Goal: Task Accomplishment & Management: Manage account settings

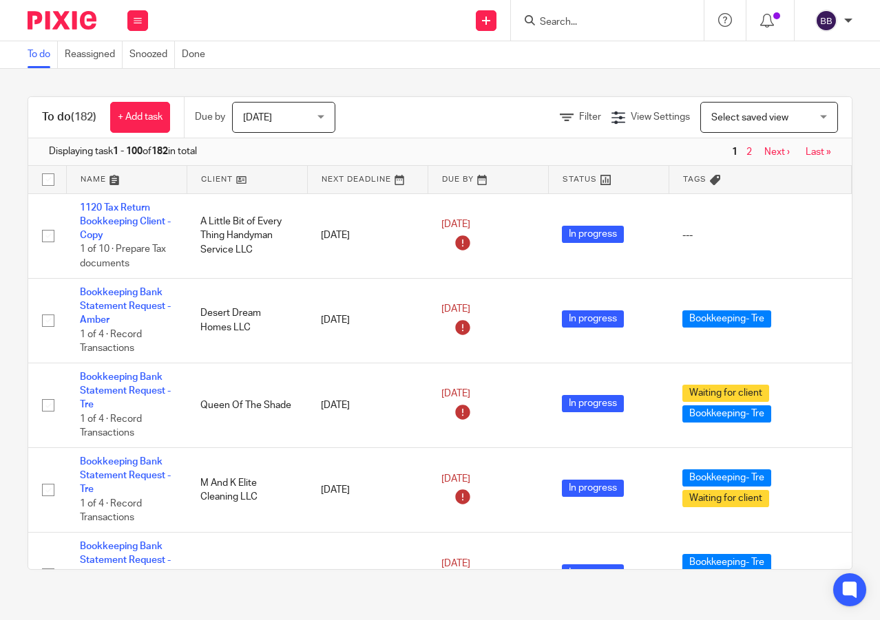
click at [630, 23] on input "Search" at bounding box center [601, 23] width 124 height 12
type input "V"
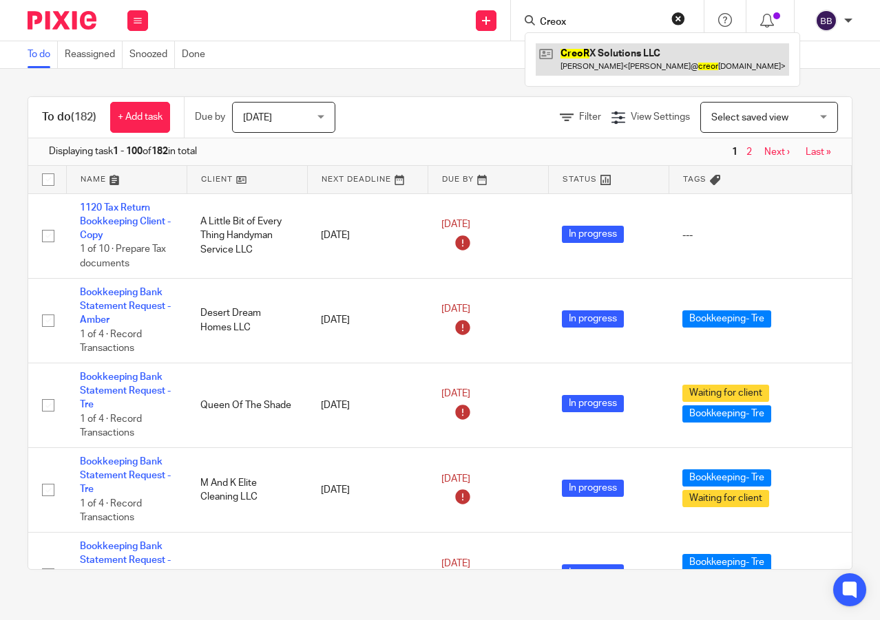
type input "Creox"
click at [627, 51] on link at bounding box center [662, 59] width 253 height 32
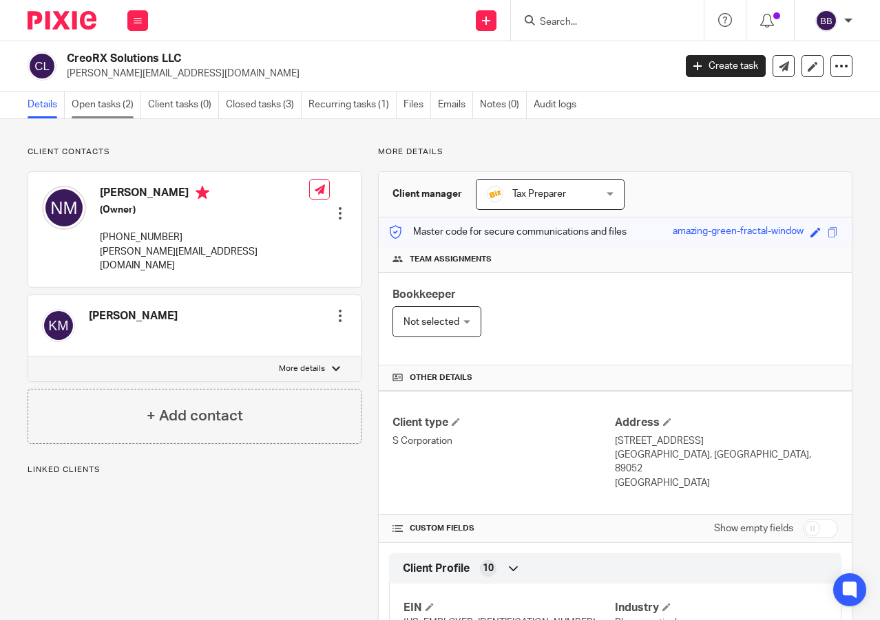
click at [113, 99] on link "Open tasks (2)" at bounding box center [107, 105] width 70 height 27
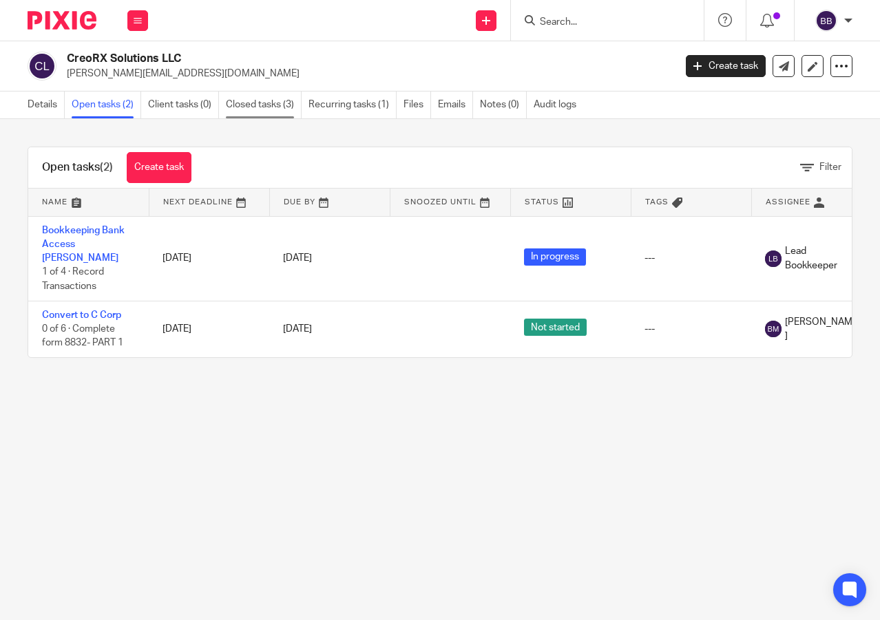
click at [251, 110] on link "Closed tasks (3)" at bounding box center [264, 105] width 76 height 27
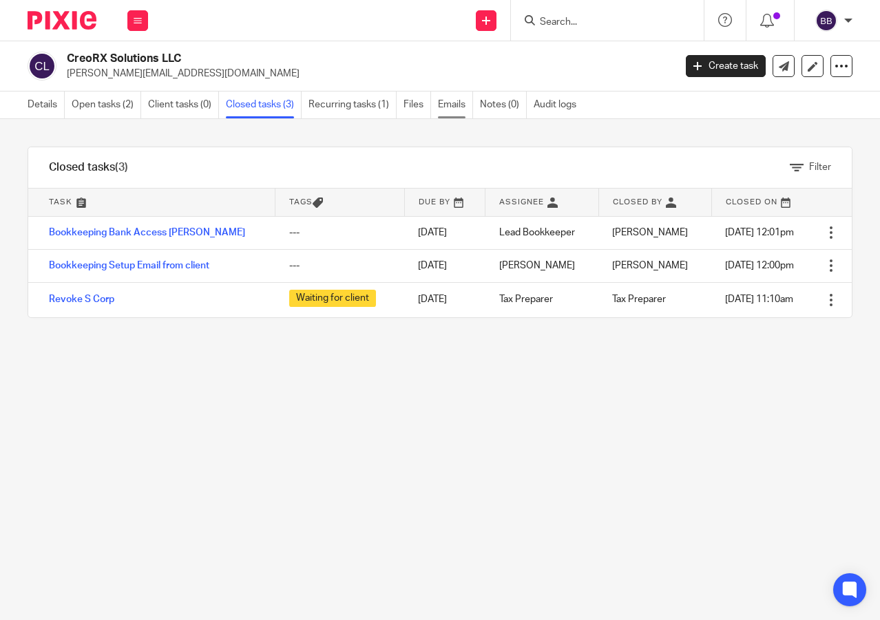
click at [439, 114] on link "Emails" at bounding box center [455, 105] width 35 height 27
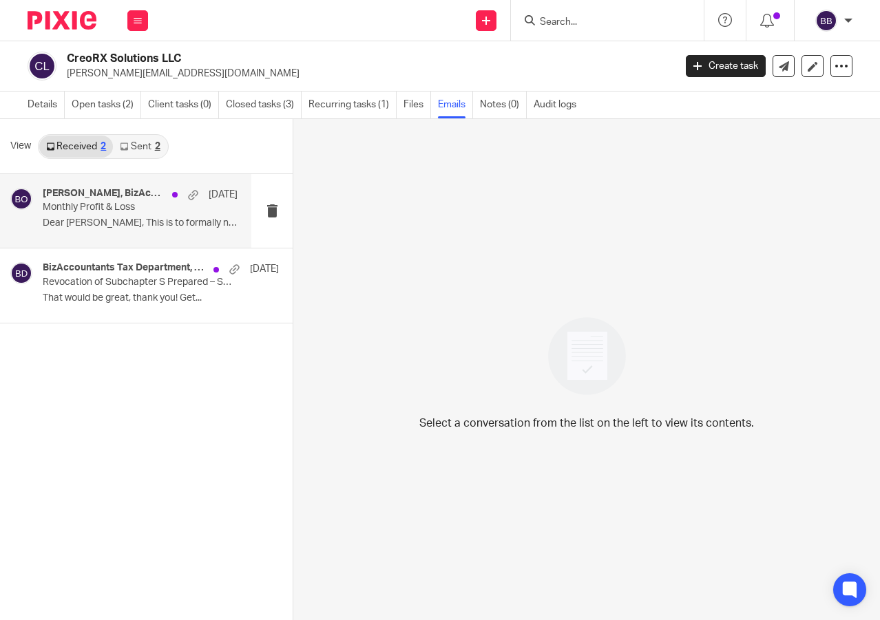
click at [101, 239] on div "Nelson Mwangi, BizAccountants Operations Sep 3 Monthly Profit & Loss Dear Cindy…" at bounding box center [125, 211] width 251 height 74
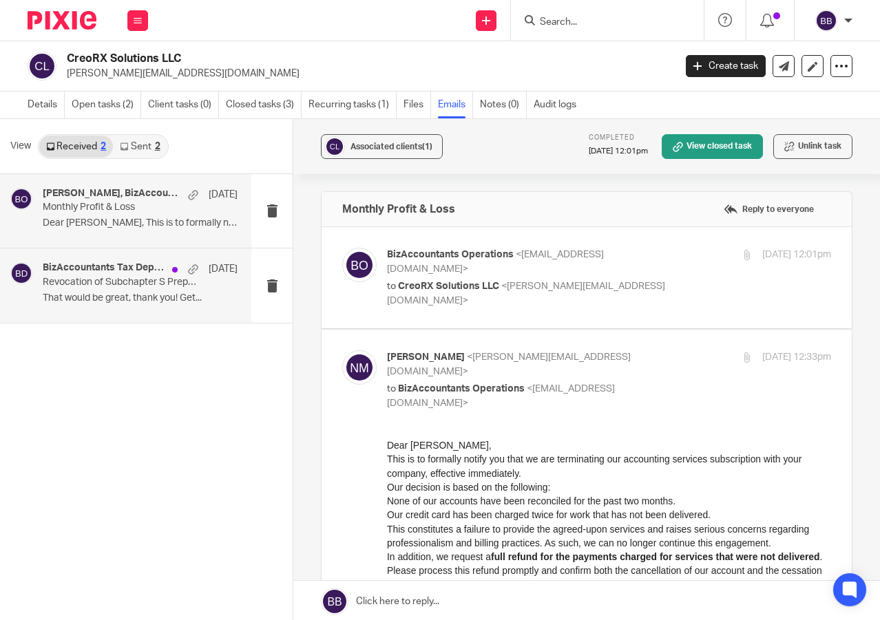
click at [127, 315] on div "BizAccountants Tax Department, Nelson Mwangi Aug 5 Revocation of Subchapter S P…" at bounding box center [125, 286] width 251 height 74
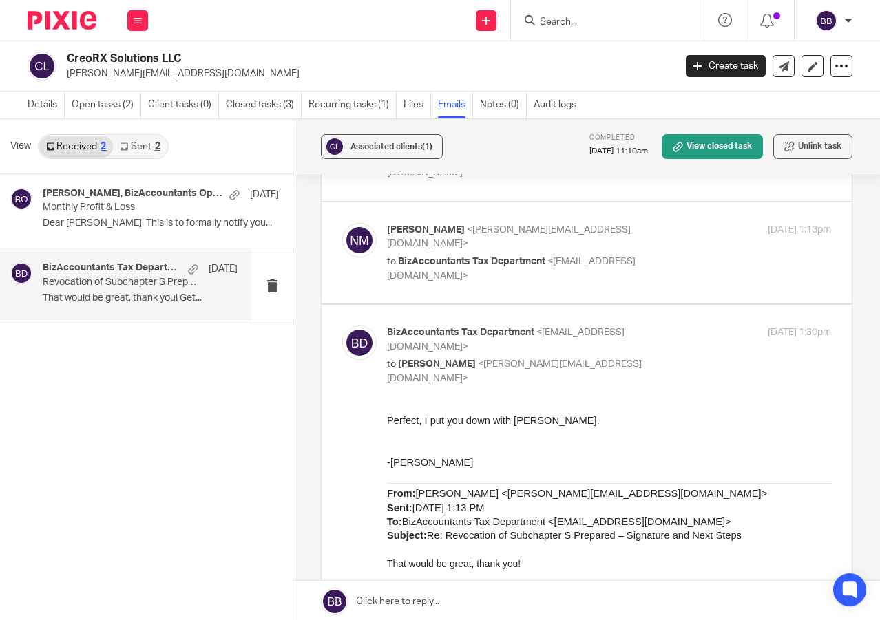
scroll to position [620, 0]
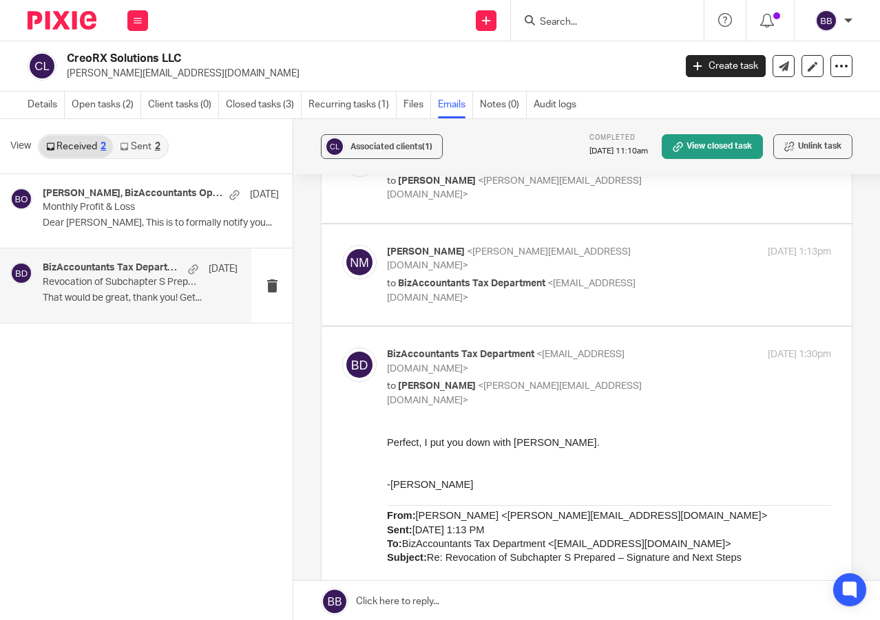
click at [121, 148] on icon at bounding box center [124, 147] width 8 height 8
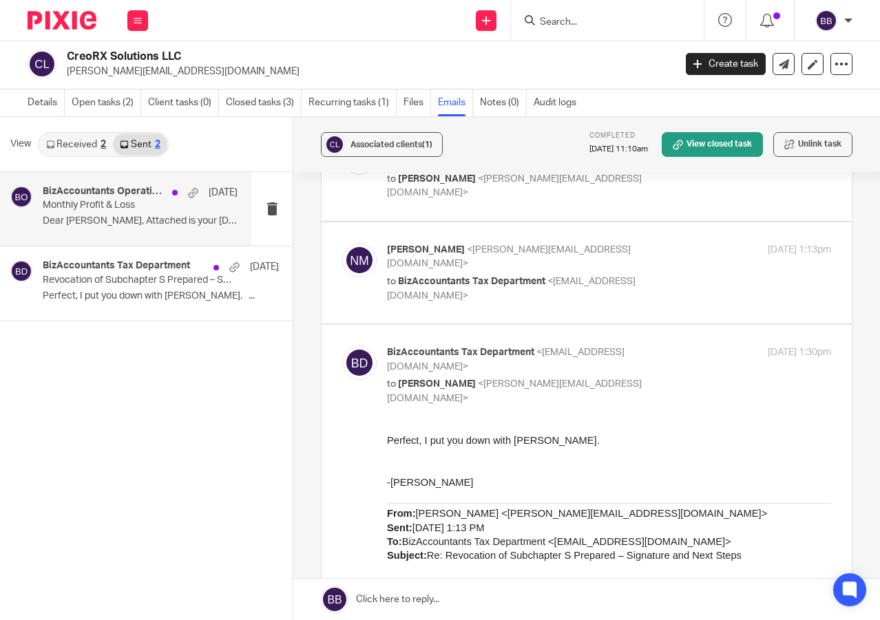
click at [134, 211] on p "Monthly Profit & Loss" at bounding box center [121, 206] width 156 height 12
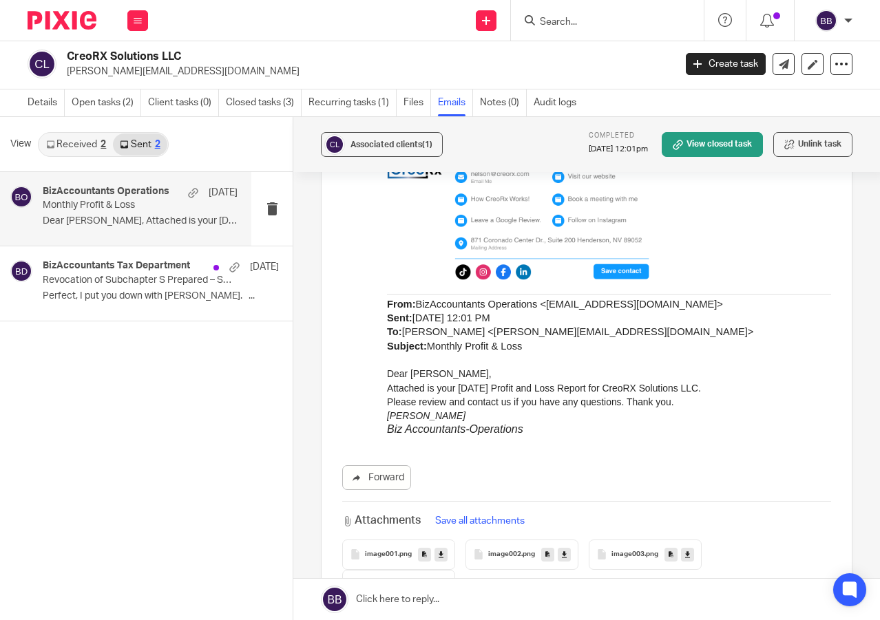
scroll to position [2479, 0]
click at [109, 258] on div "BizAccountants Tax Department Aug 5 Revocation of Subchapter S Prepared – Signa…" at bounding box center [125, 284] width 251 height 74
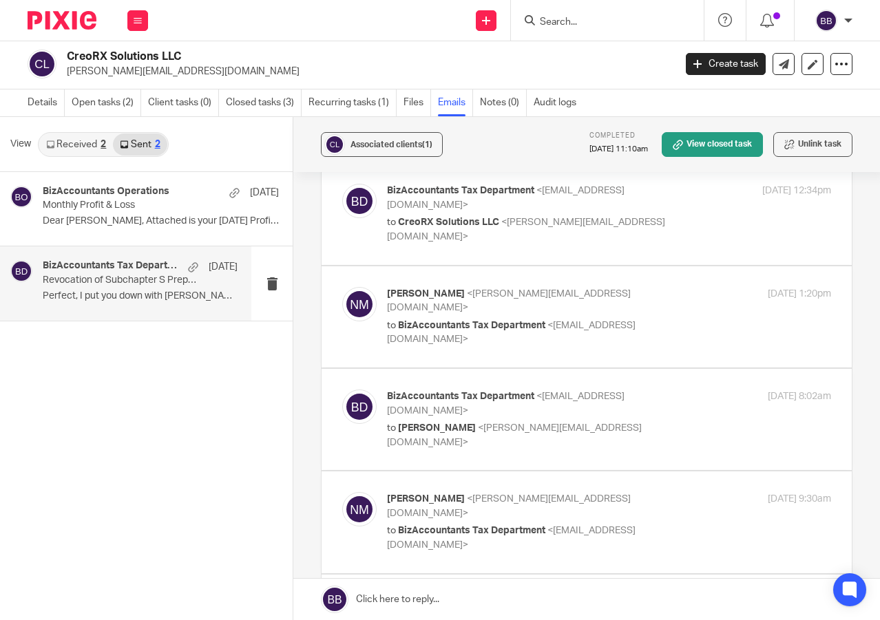
scroll to position [138, 0]
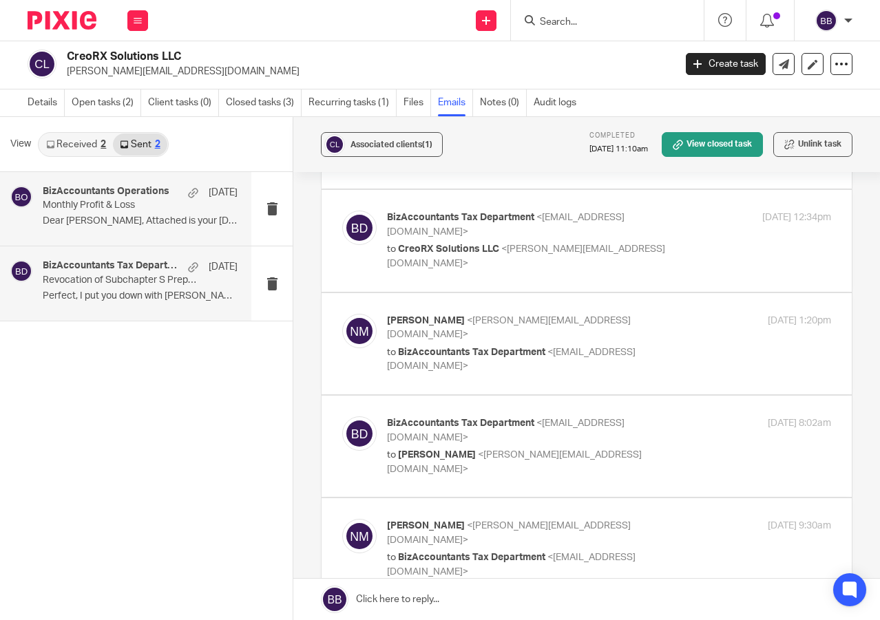
click at [79, 225] on p "Dear Nelson, Attached is your July 2025 Profit..." at bounding box center [140, 222] width 195 height 12
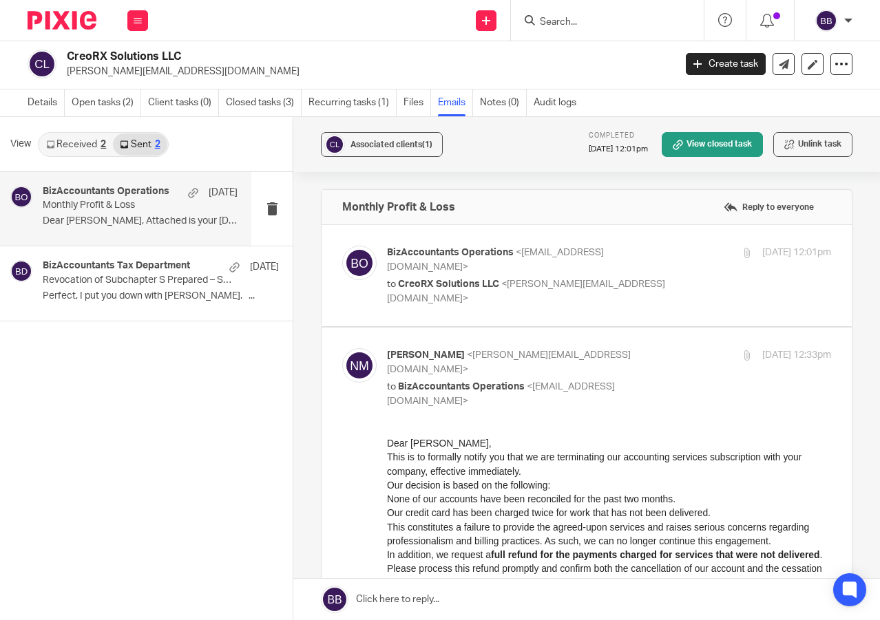
scroll to position [0, 0]
click at [56, 95] on link "Details" at bounding box center [46, 103] width 37 height 27
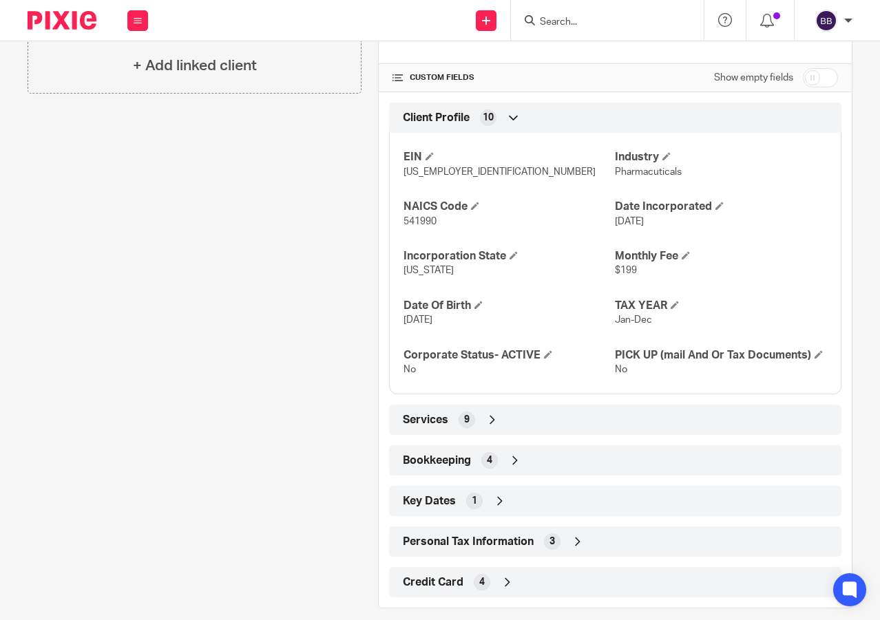
scroll to position [468, 0]
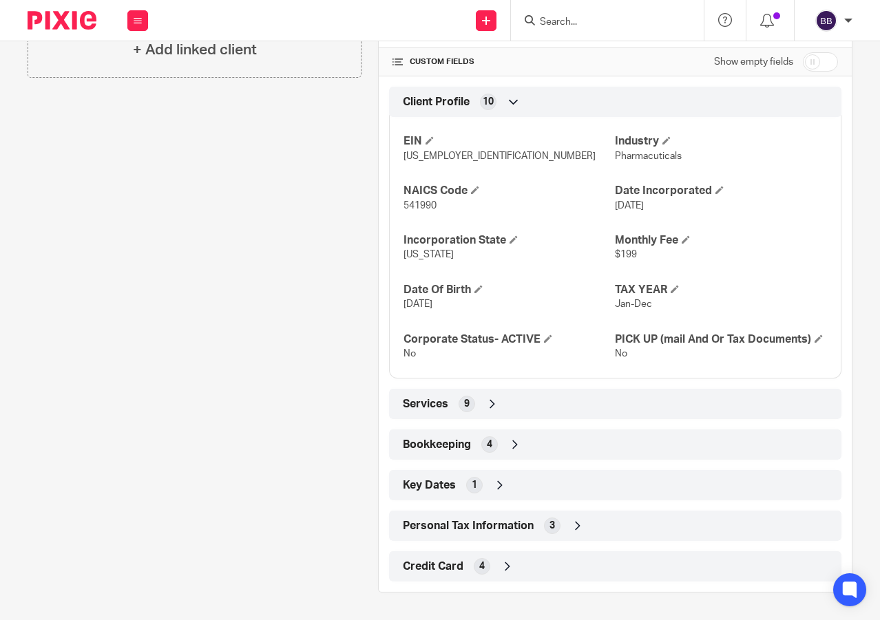
click at [490, 406] on icon at bounding box center [493, 404] width 14 height 14
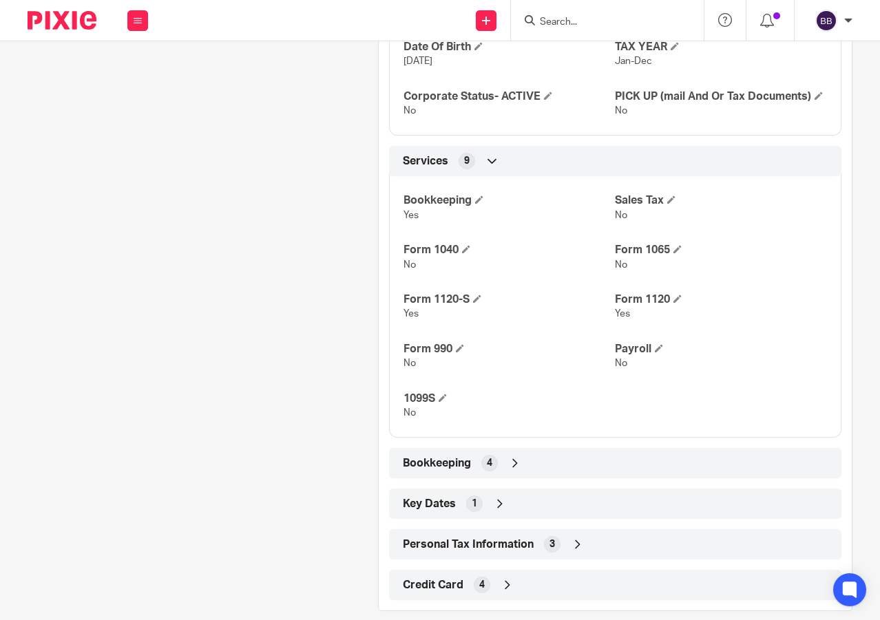
scroll to position [729, 0]
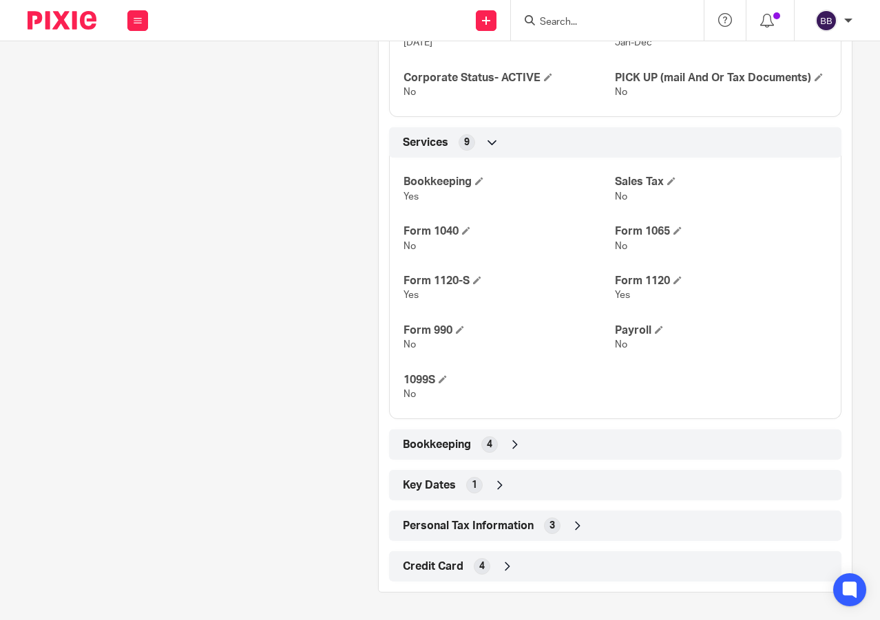
click at [512, 437] on div "Bookkeeping 4" at bounding box center [615, 444] width 432 height 23
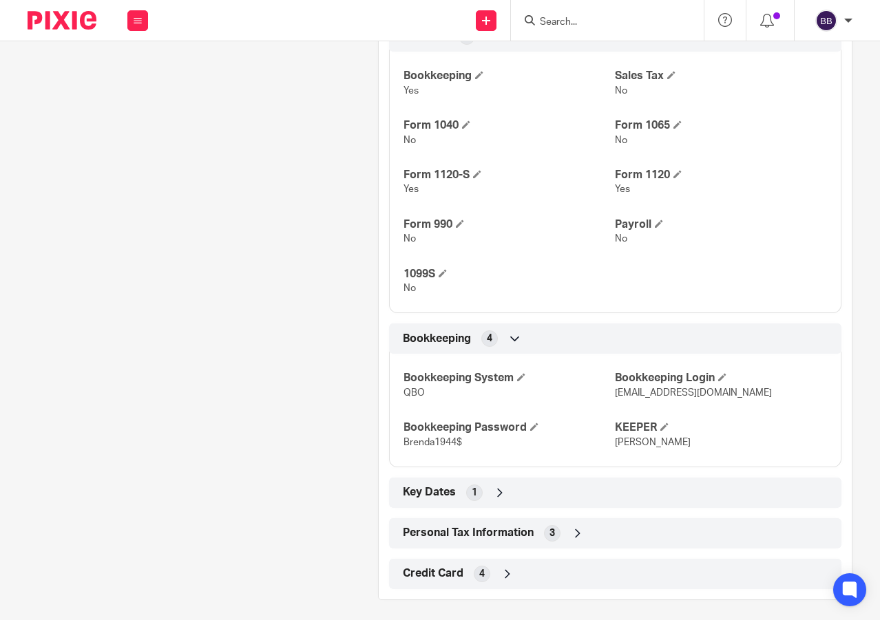
scroll to position [843, 0]
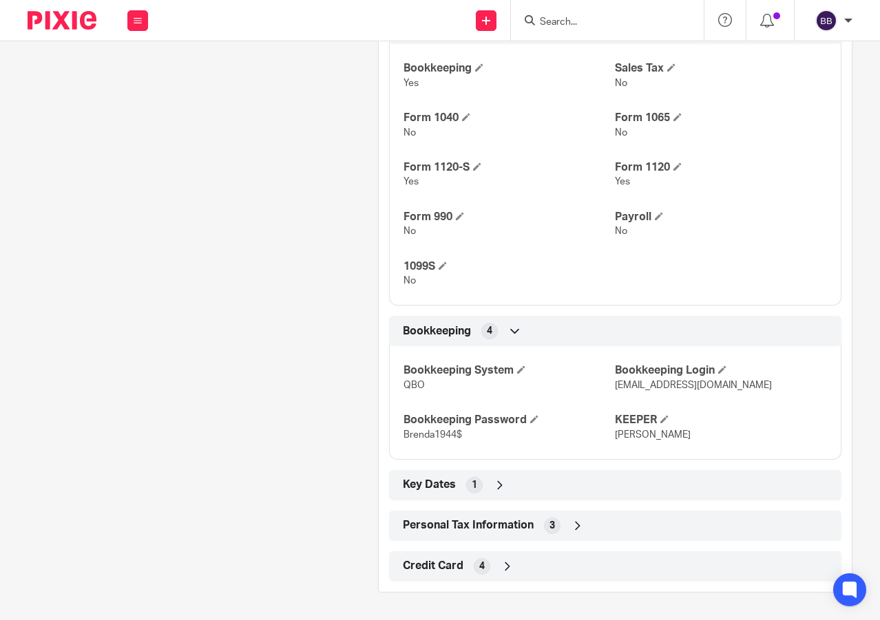
click at [579, 25] on input "Search" at bounding box center [601, 23] width 124 height 12
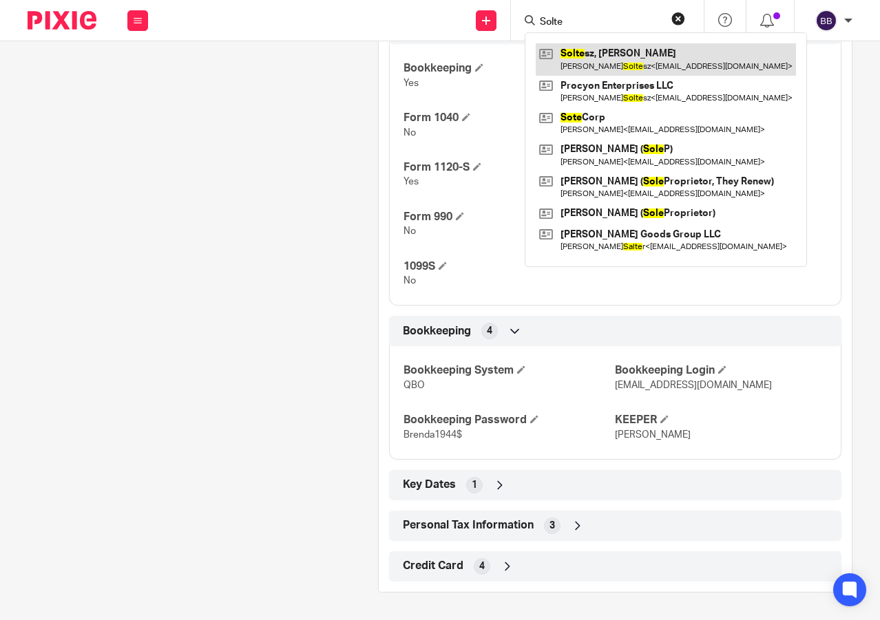
type input "Solte"
click at [568, 61] on link at bounding box center [666, 59] width 260 height 32
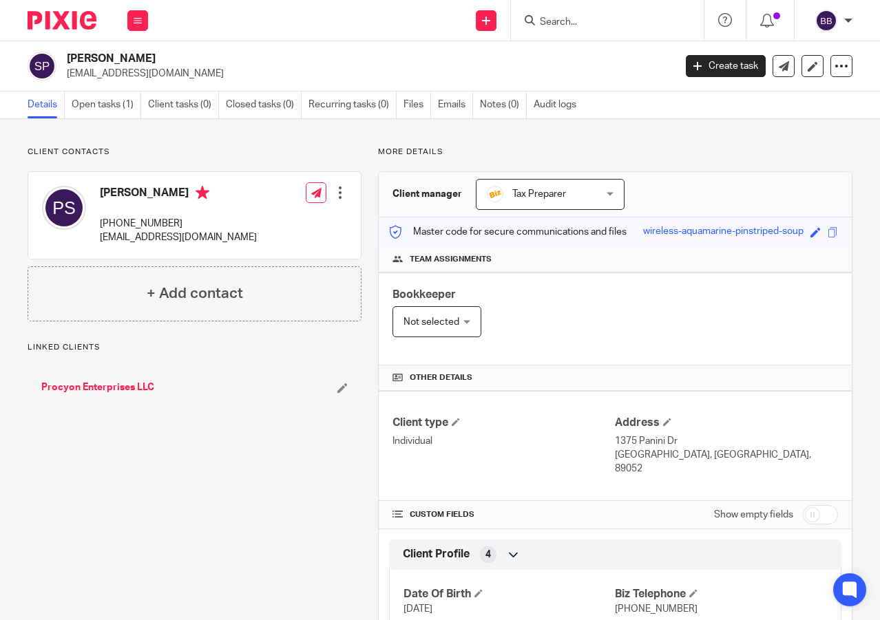
click at [102, 386] on link "Procyon Enterprises LLC" at bounding box center [97, 388] width 113 height 14
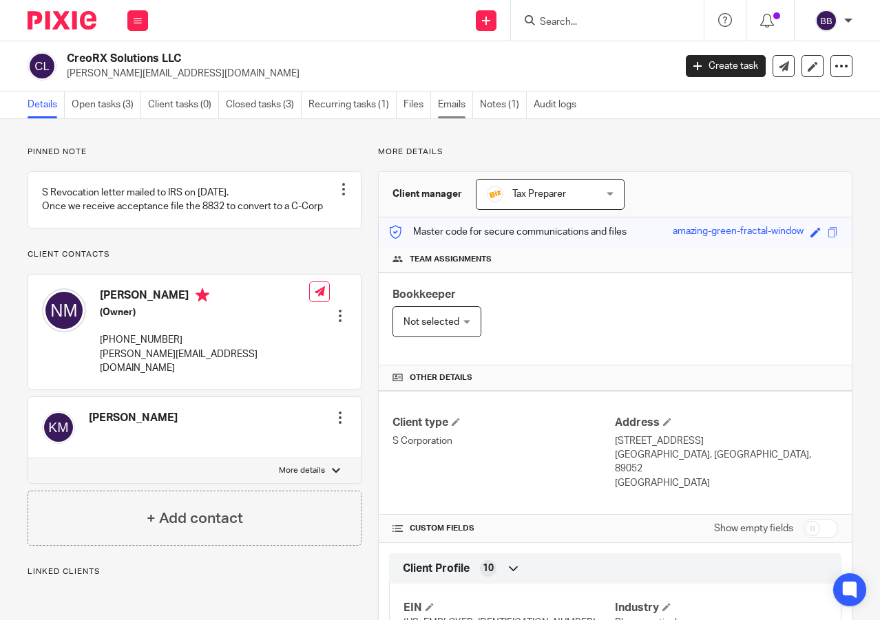
click at [466, 98] on link "Emails" at bounding box center [455, 105] width 35 height 27
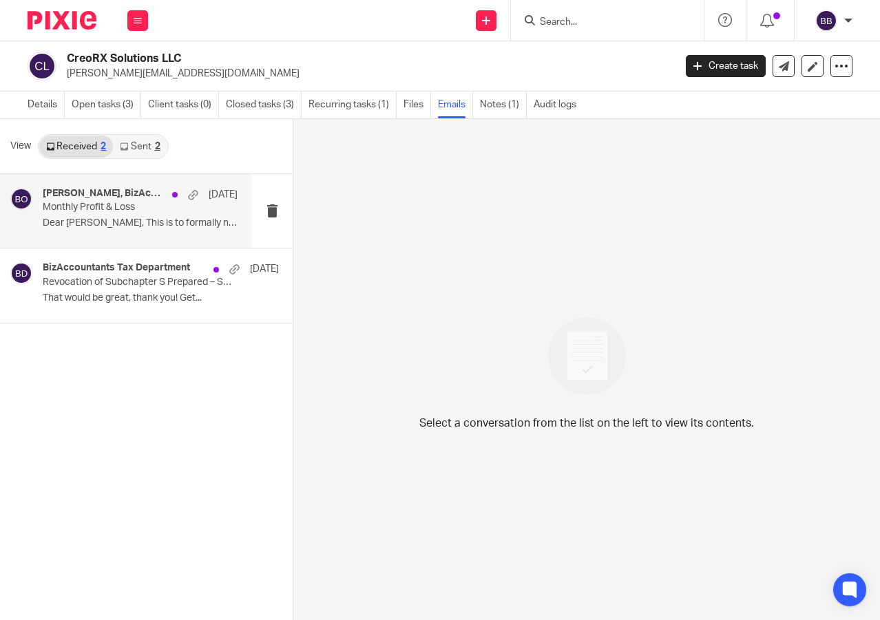
click at [85, 219] on p "Dear [PERSON_NAME], This is to formally notify you..." at bounding box center [140, 224] width 195 height 12
